Goal: Navigation & Orientation: Find specific page/section

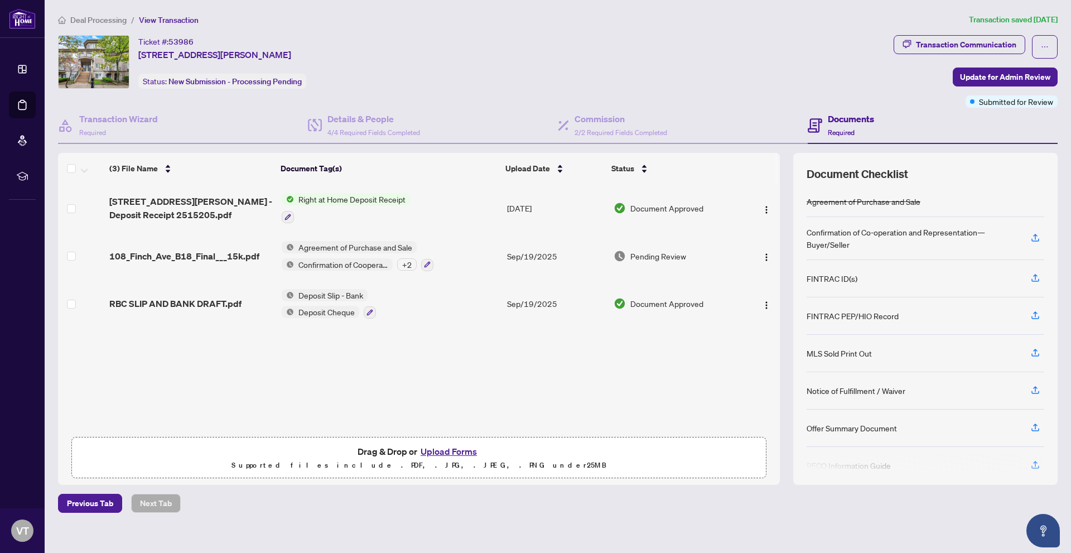
click at [447, 448] on button "Upload Forms" at bounding box center [448, 451] width 63 height 14
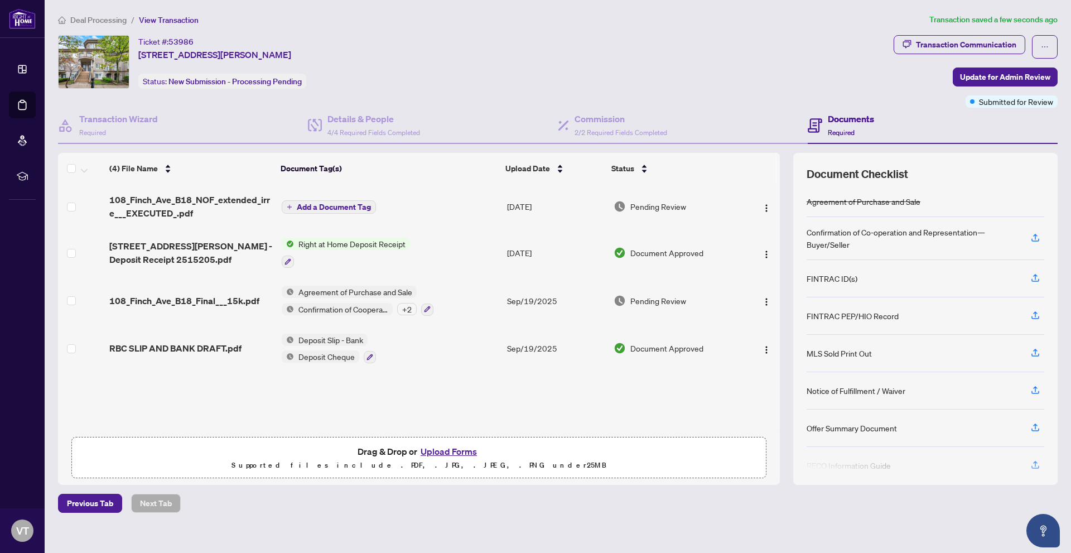
click at [105, 21] on span "Deal Processing" at bounding box center [98, 20] width 56 height 10
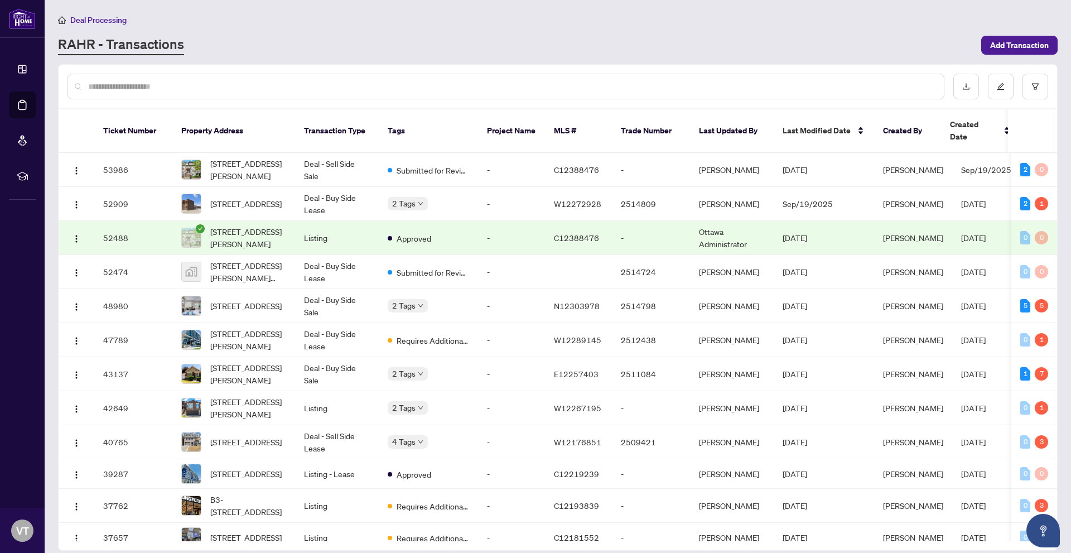
click at [370, 221] on td "Listing" at bounding box center [337, 238] width 84 height 34
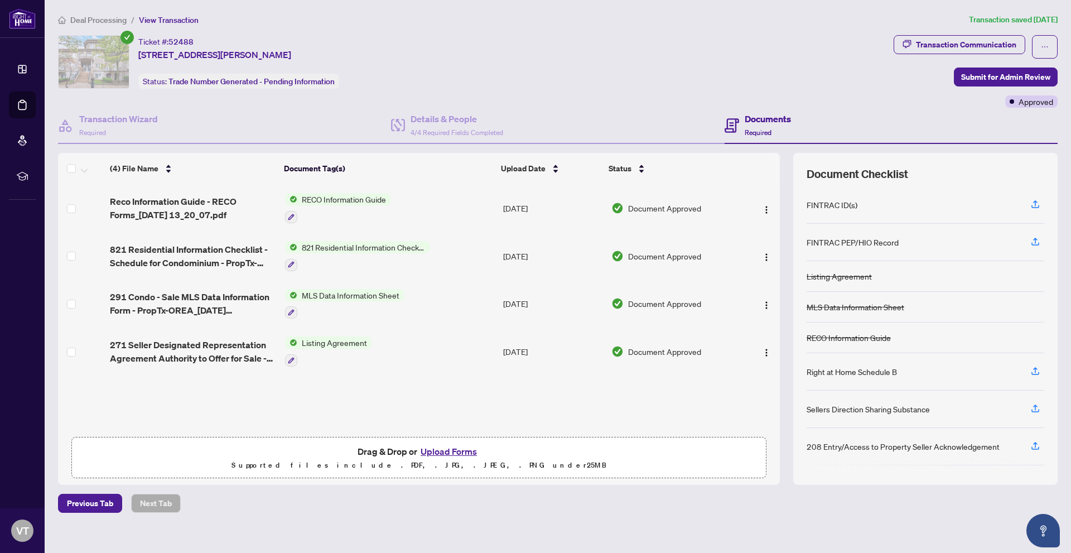
click at [94, 21] on span "Deal Processing" at bounding box center [98, 20] width 56 height 10
